Goal: Use online tool/utility: Utilize a website feature to perform a specific function

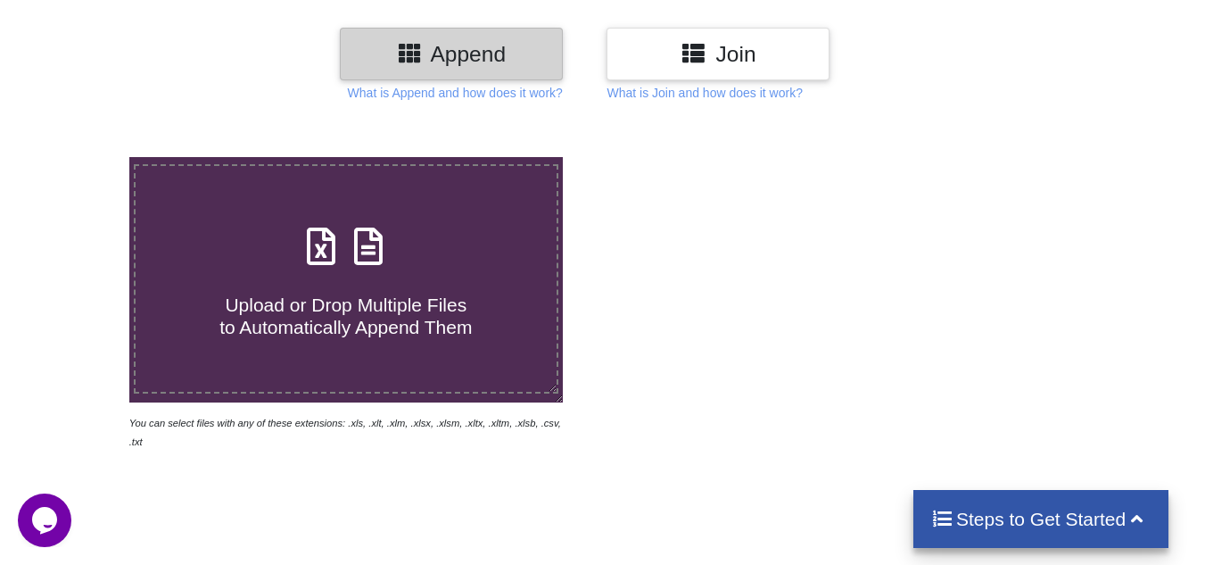
click at [337, 254] on icon at bounding box center [321, 237] width 45 height 37
click at [80, 157] on input "Upload or Drop Multiple Files to Automatically Append Them" at bounding box center [80, 157] width 0 height 0
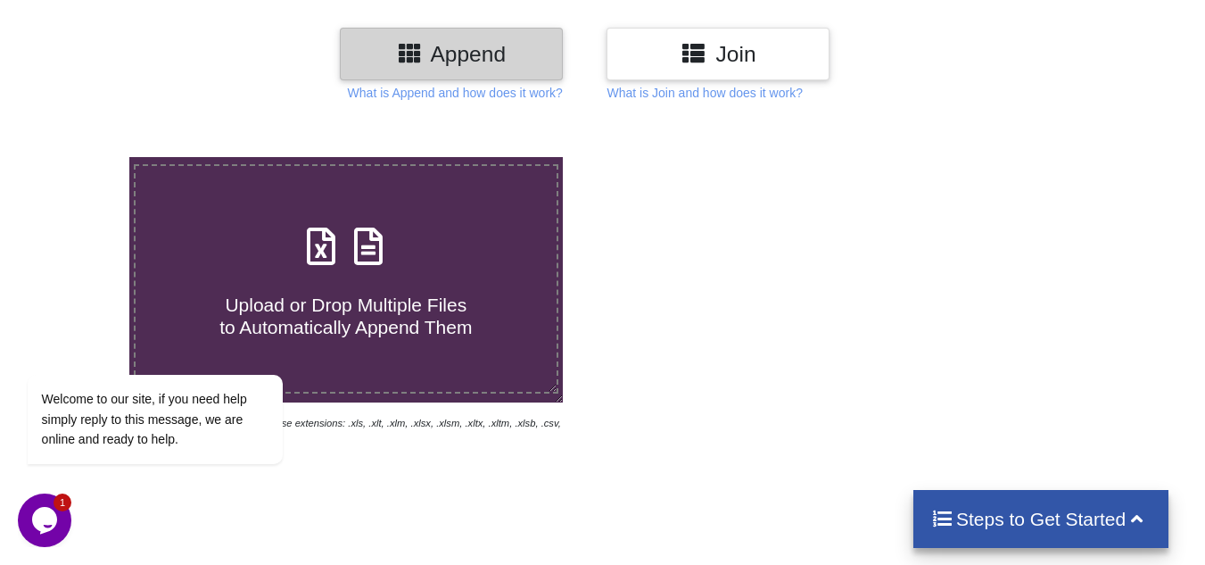
type input "C:\fakepath\Sales and Marketing report [DATE] to [DATE].xlsx"
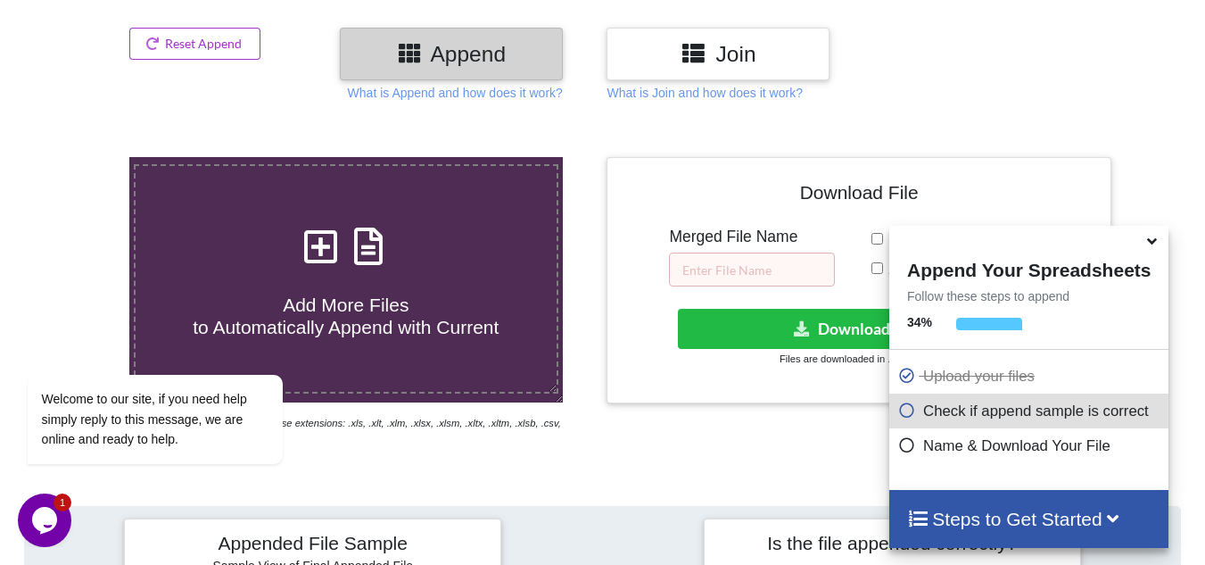
scroll to position [694, 0]
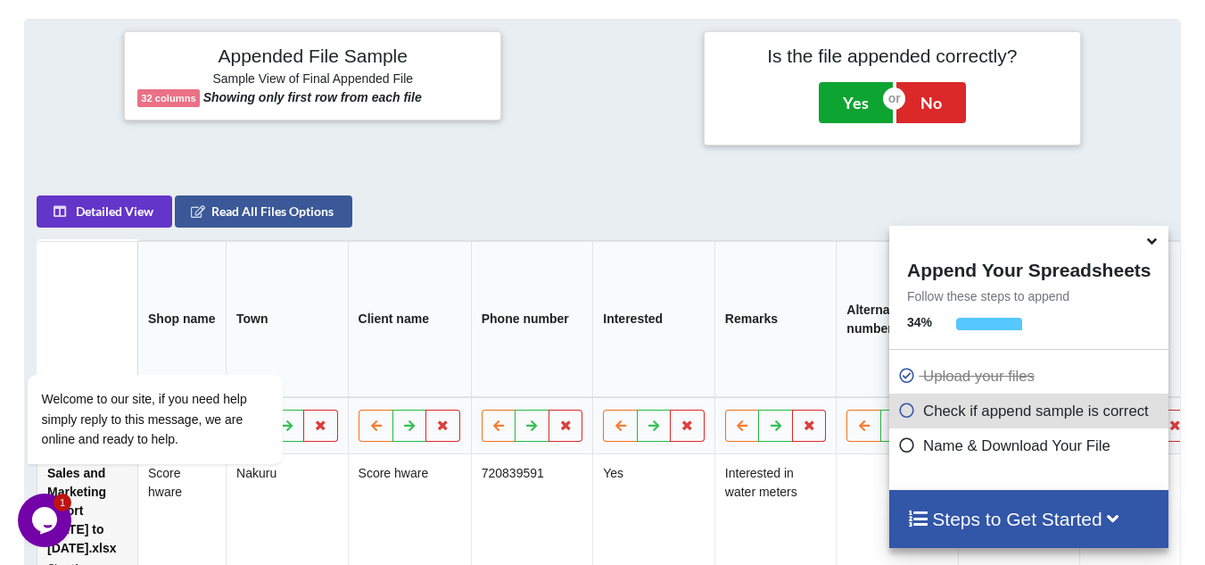
click at [847, 86] on button "Yes" at bounding box center [856, 102] width 74 height 41
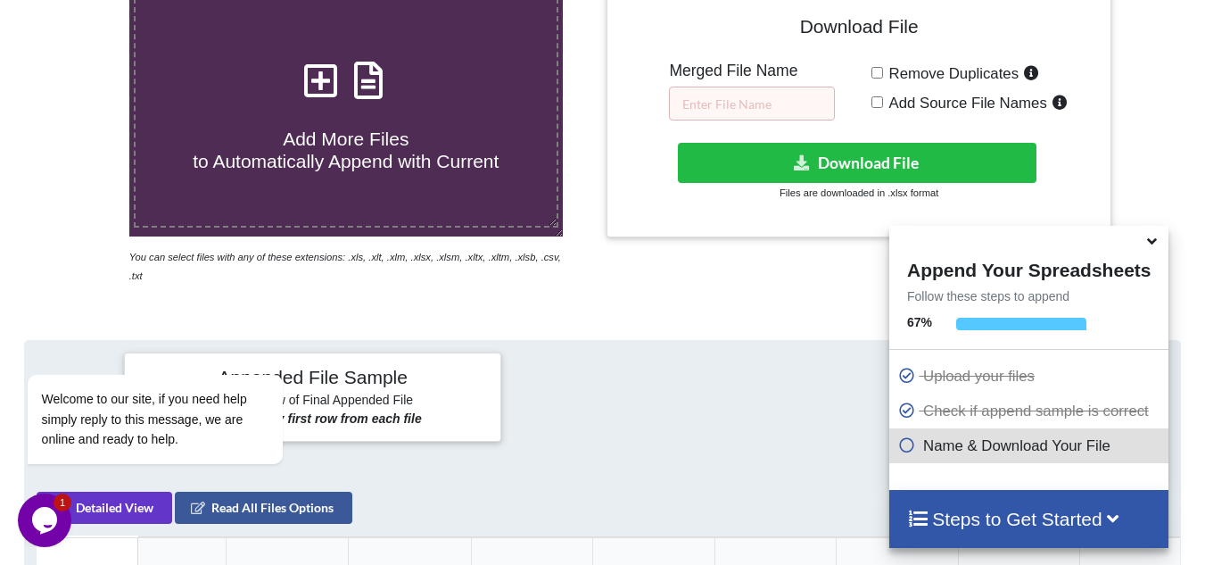
scroll to position [364, 0]
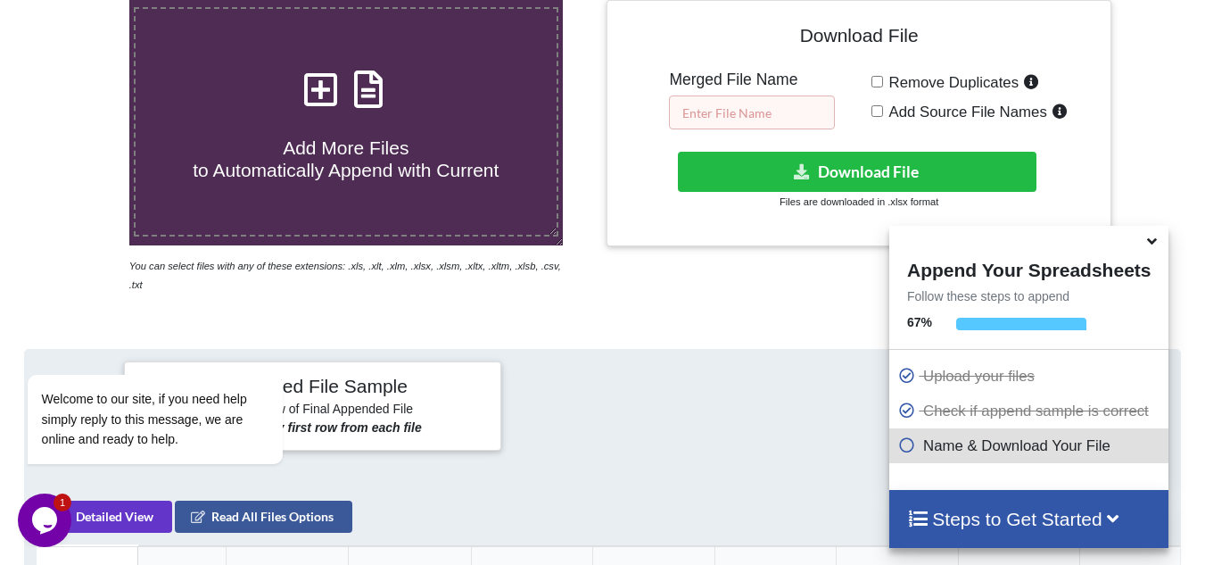
click at [747, 118] on input "text" at bounding box center [752, 112] width 166 height 34
click at [883, 77] on label "Remove Duplicates" at bounding box center [963, 81] width 161 height 23
click at [882, 77] on input "Remove Duplicates" at bounding box center [878, 82] width 12 height 12
checkbox input "true"
click at [701, 117] on input "text" at bounding box center [752, 112] width 166 height 34
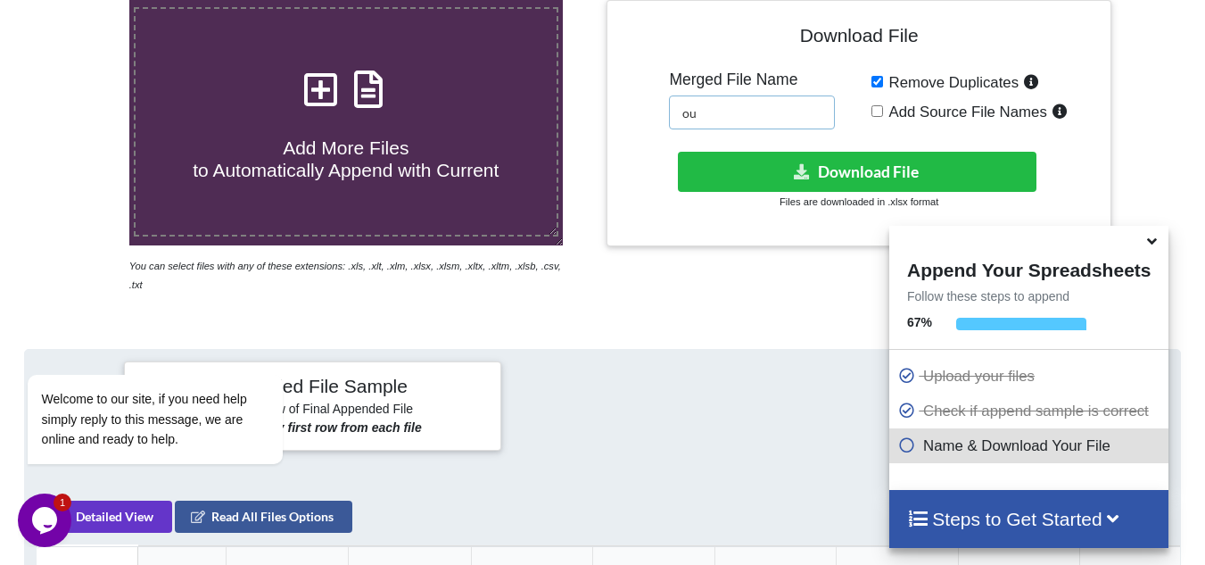
type input "o"
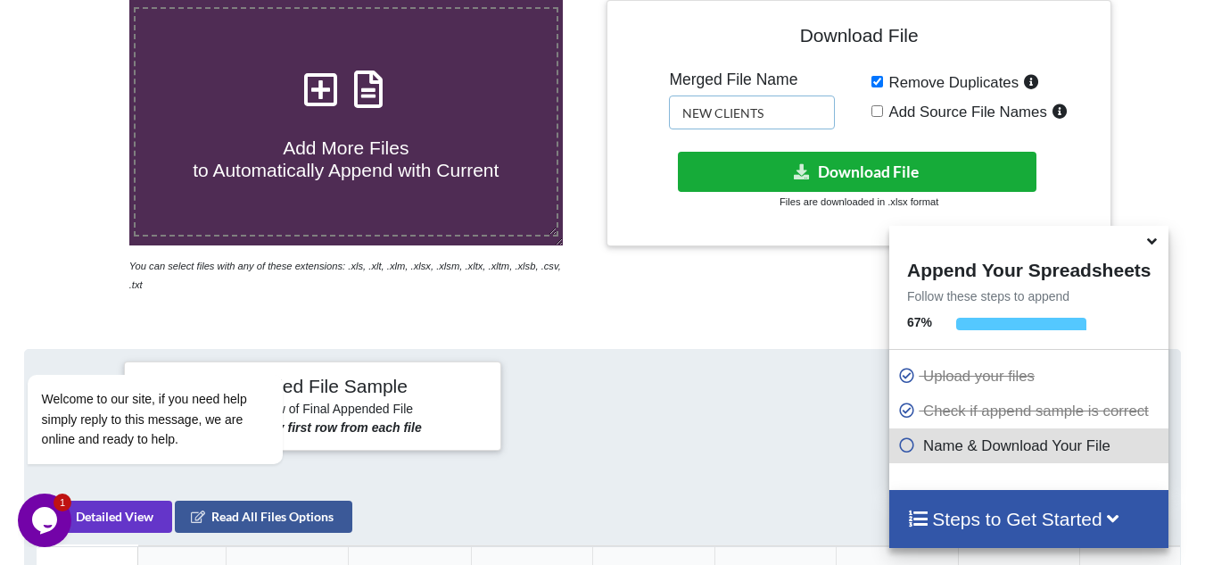
type input "NEW CLIENTS"
click at [857, 176] on button "Download File" at bounding box center [857, 172] width 359 height 40
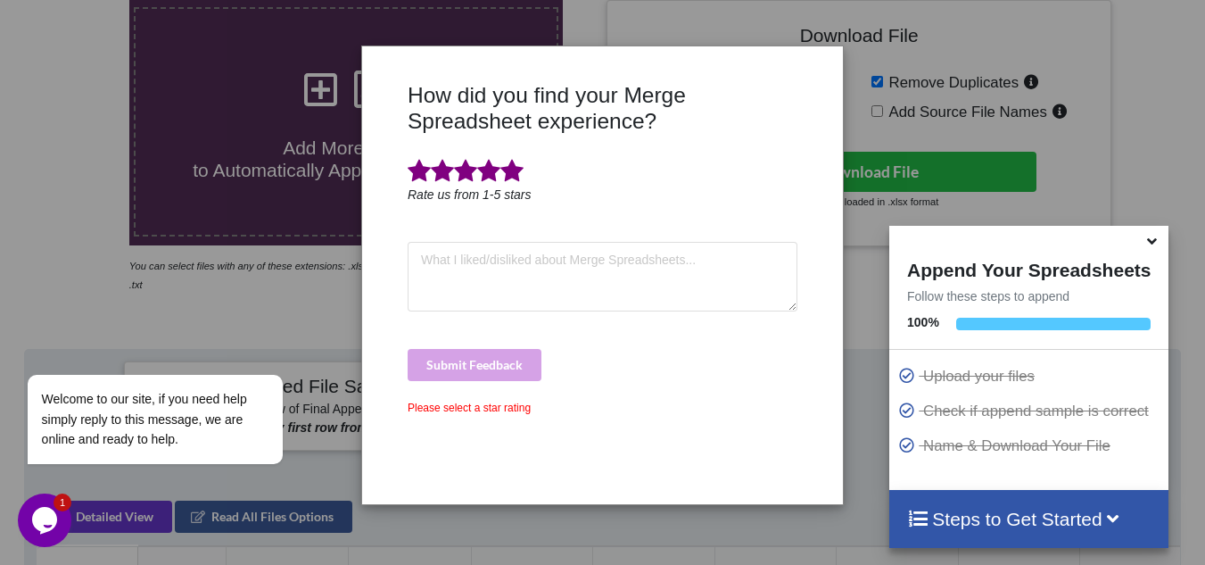
click at [519, 169] on span at bounding box center [512, 171] width 23 height 25
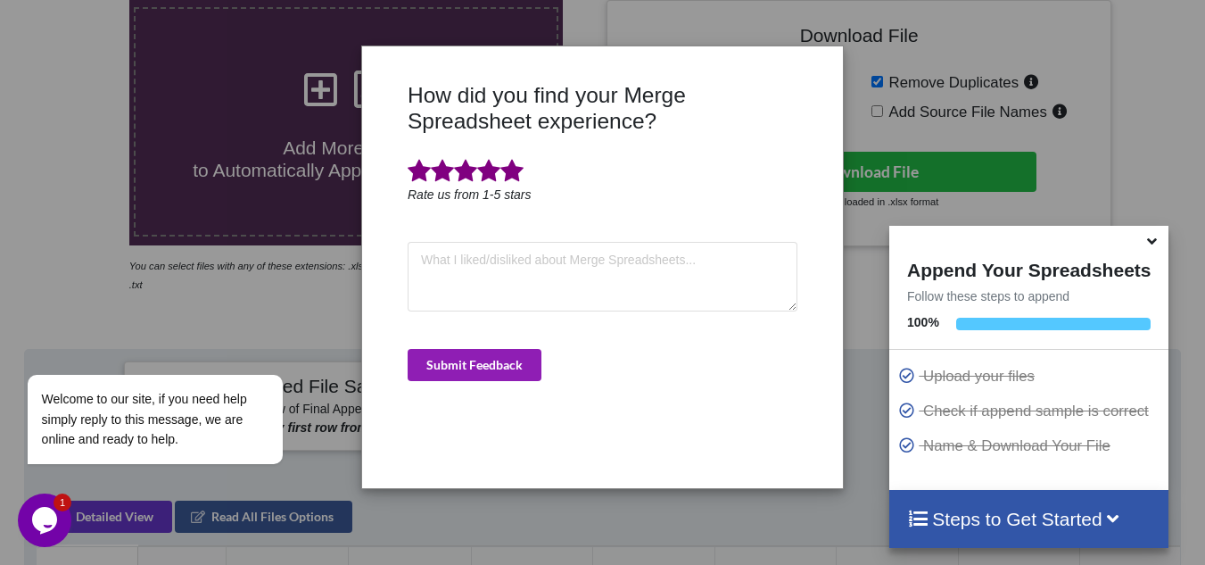
click at [461, 376] on button "Submit Feedback" at bounding box center [475, 365] width 134 height 32
